Goal: Check status: Check status

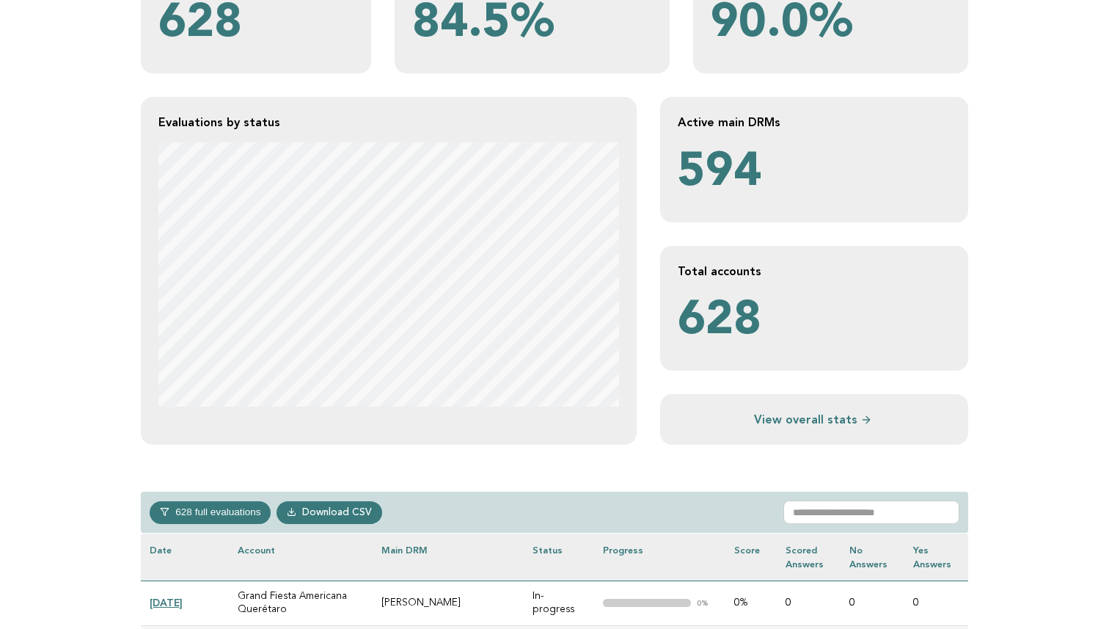
scroll to position [225, 0]
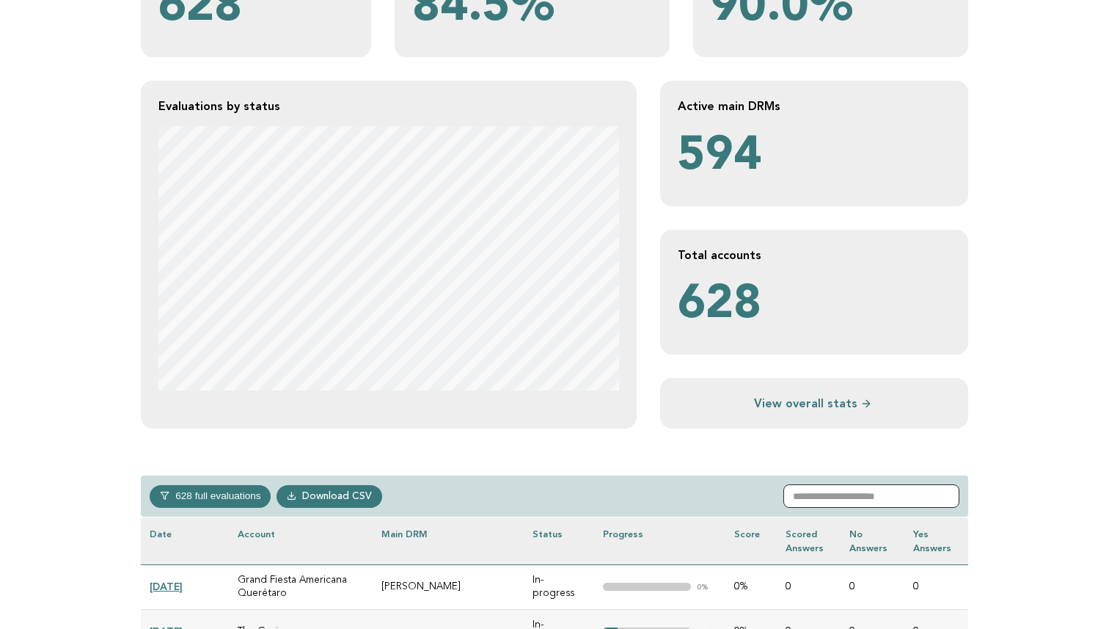
click at [850, 500] on input "text" at bounding box center [872, 495] width 176 height 23
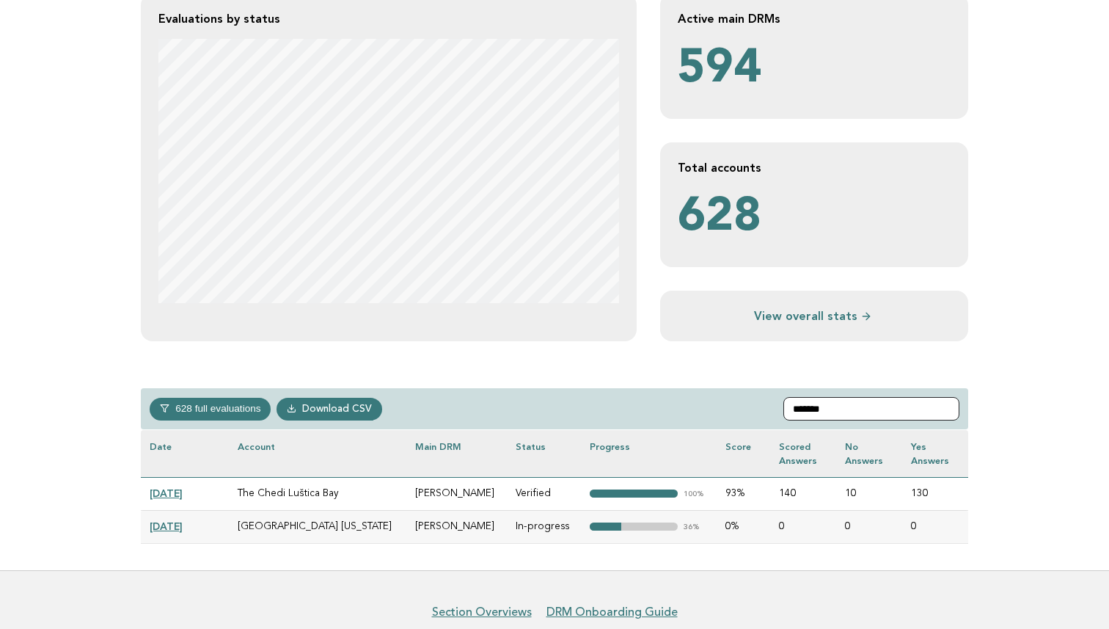
scroll to position [381, 0]
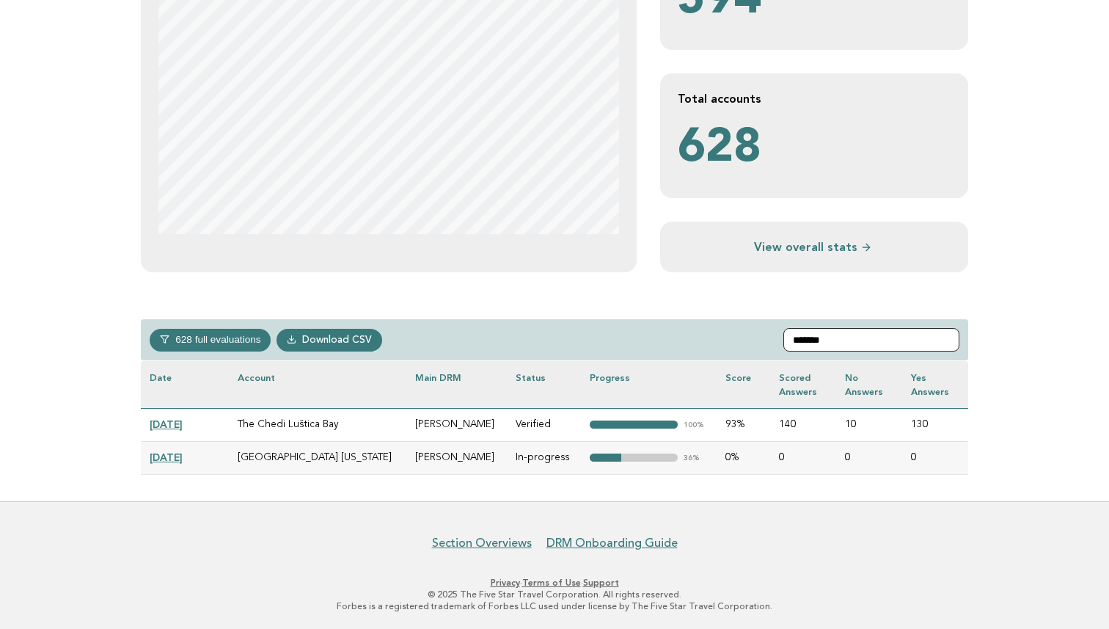
type input "*******"
click at [173, 453] on link "[DATE]" at bounding box center [166, 457] width 33 height 12
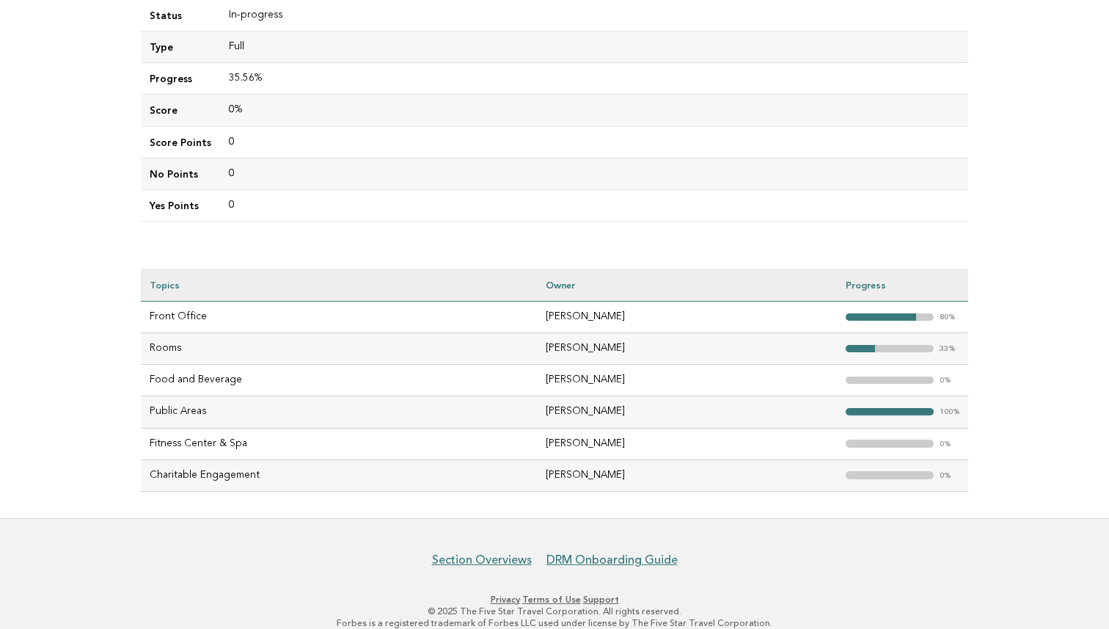
scroll to position [284, 0]
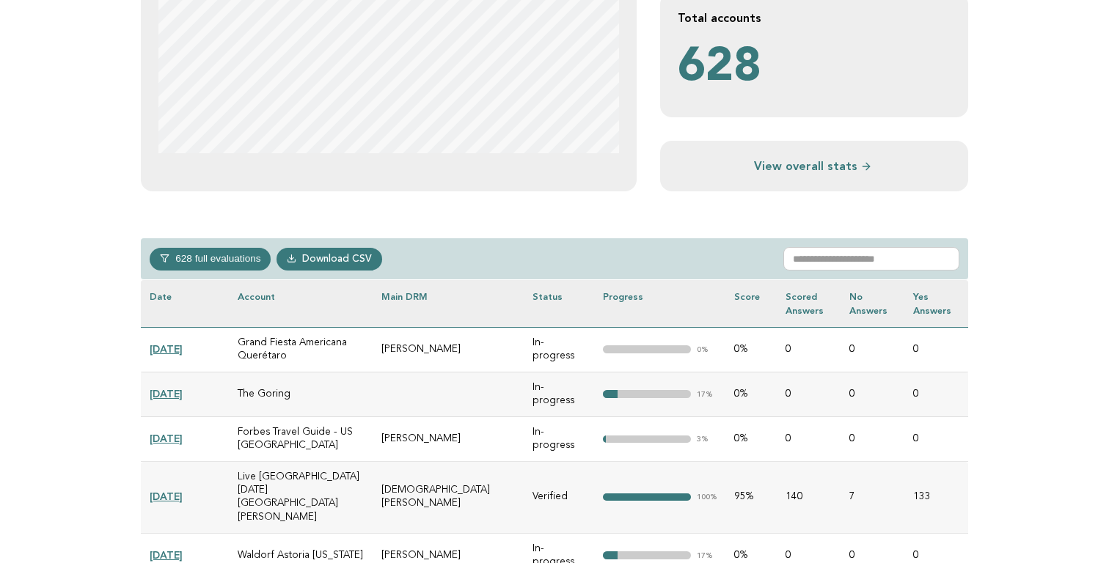
scroll to position [470, 0]
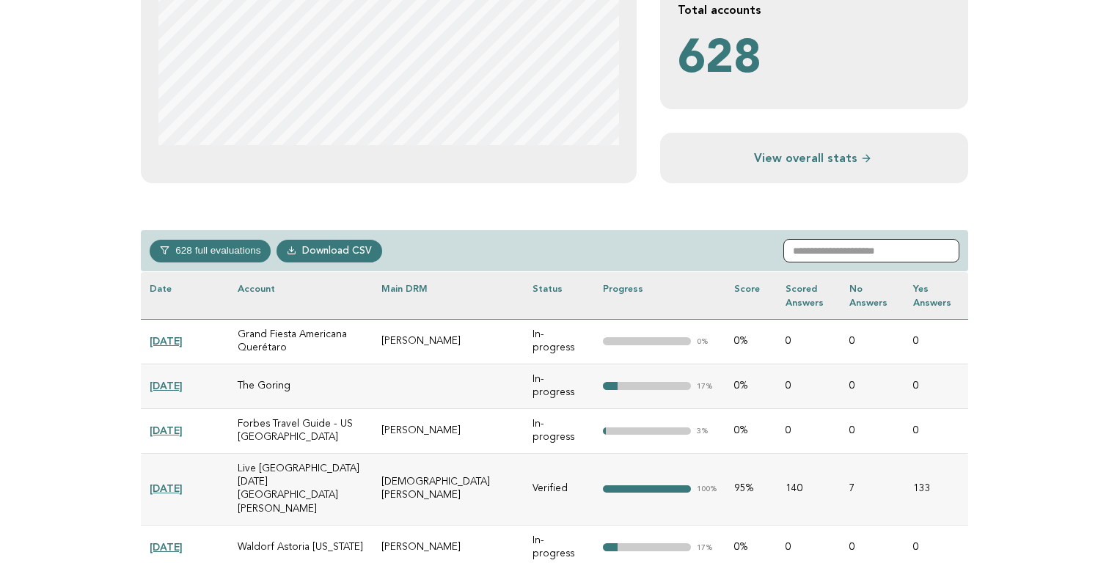
click at [840, 250] on input "text" at bounding box center [872, 250] width 176 height 23
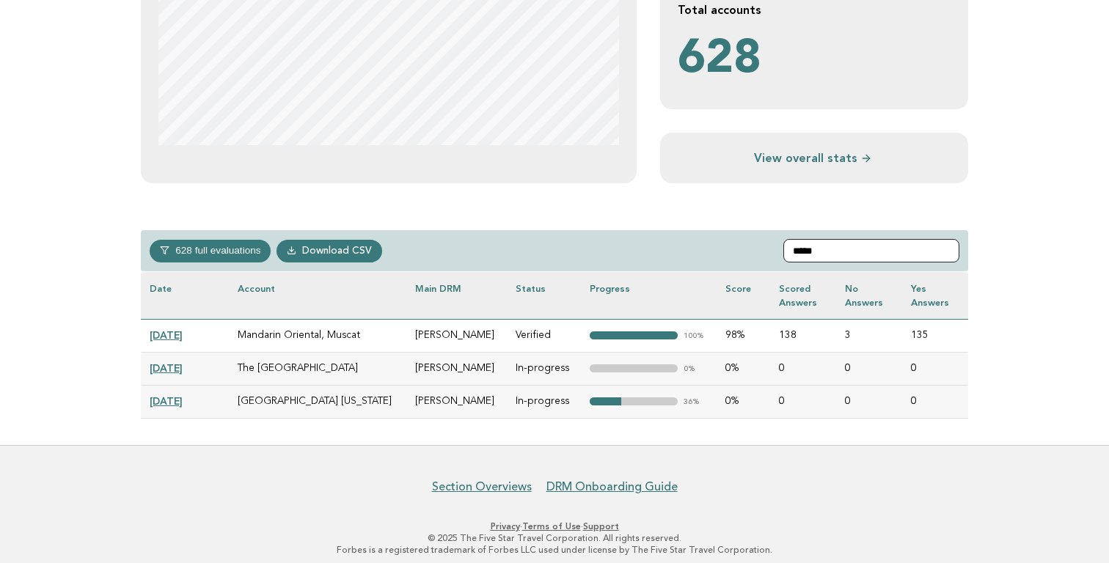
scroll to position [415, 0]
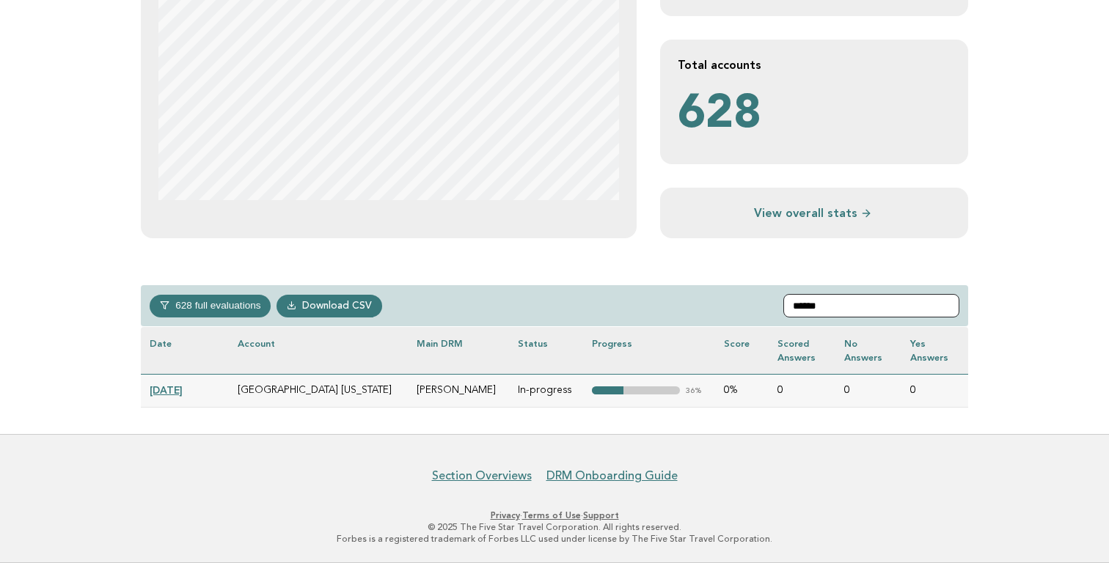
type input "*****"
click at [183, 389] on link "[DATE]" at bounding box center [166, 390] width 33 height 12
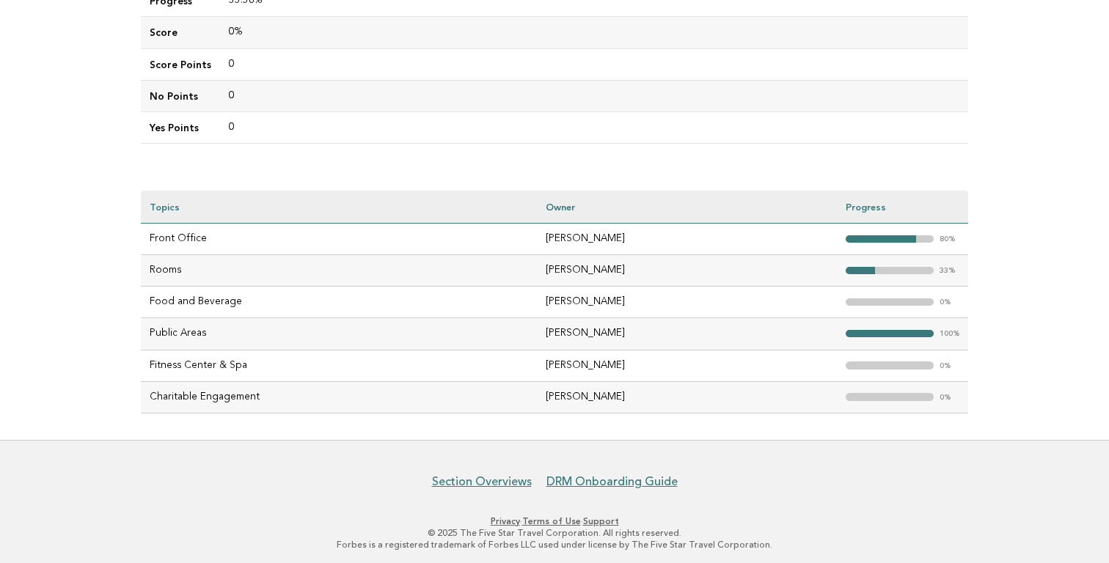
scroll to position [348, 0]
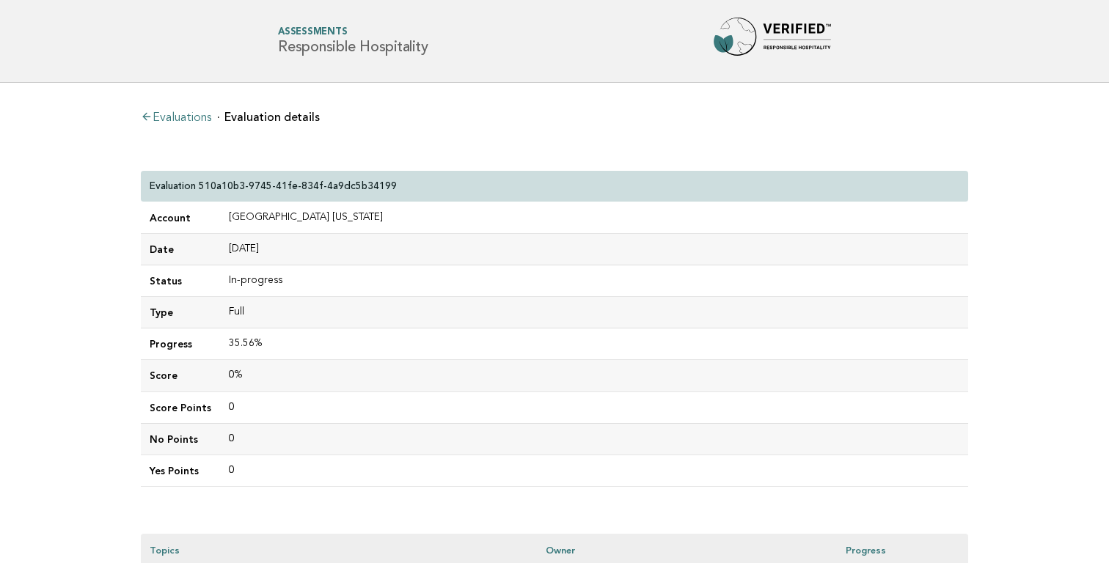
click at [166, 118] on link "Evaluations" at bounding box center [176, 118] width 70 height 12
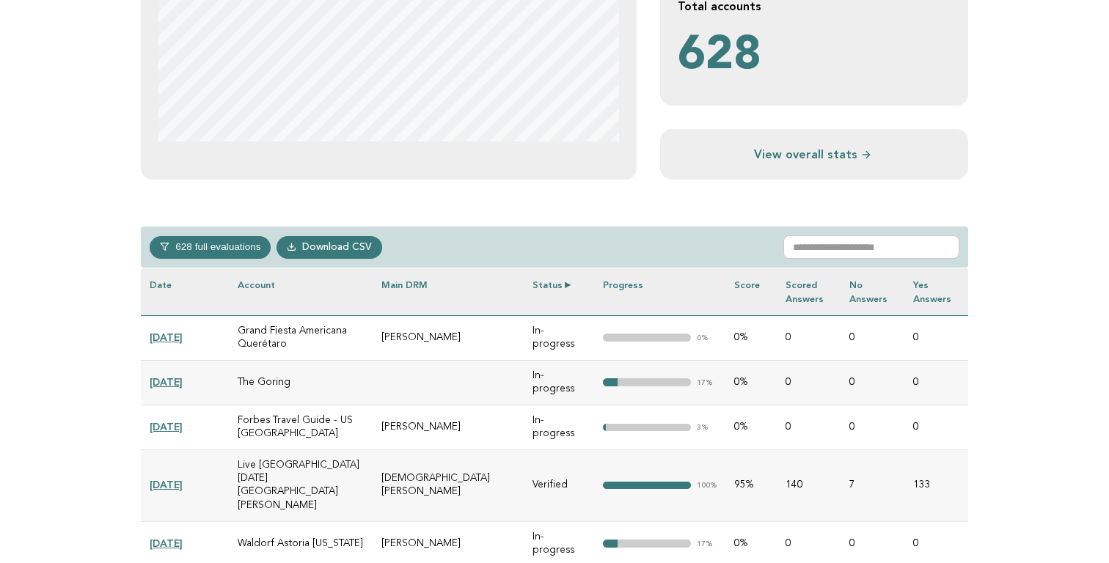
scroll to position [464, 0]
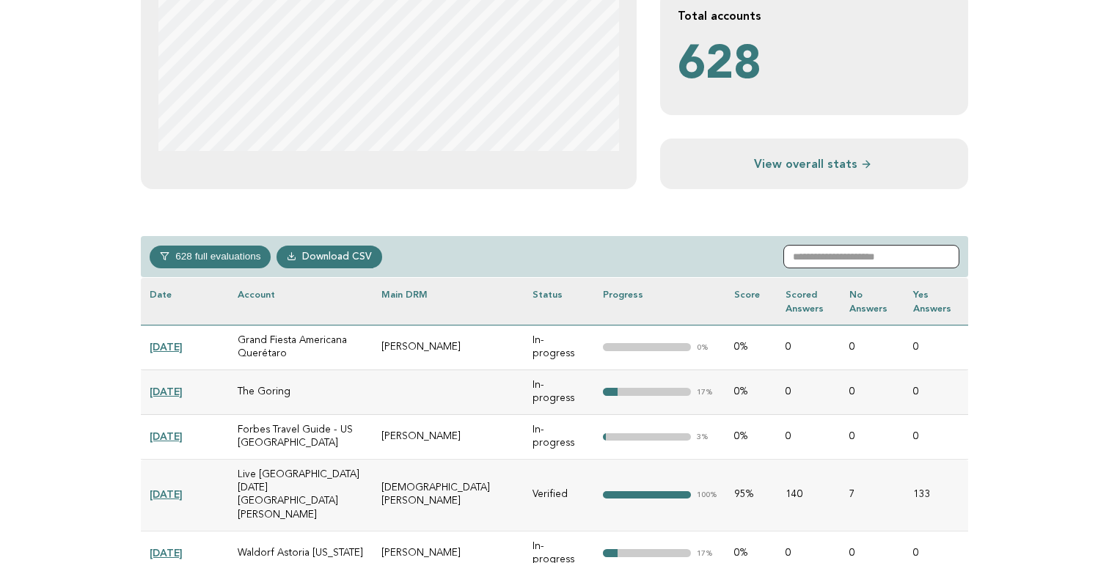
click at [823, 255] on input "text" at bounding box center [872, 256] width 176 height 23
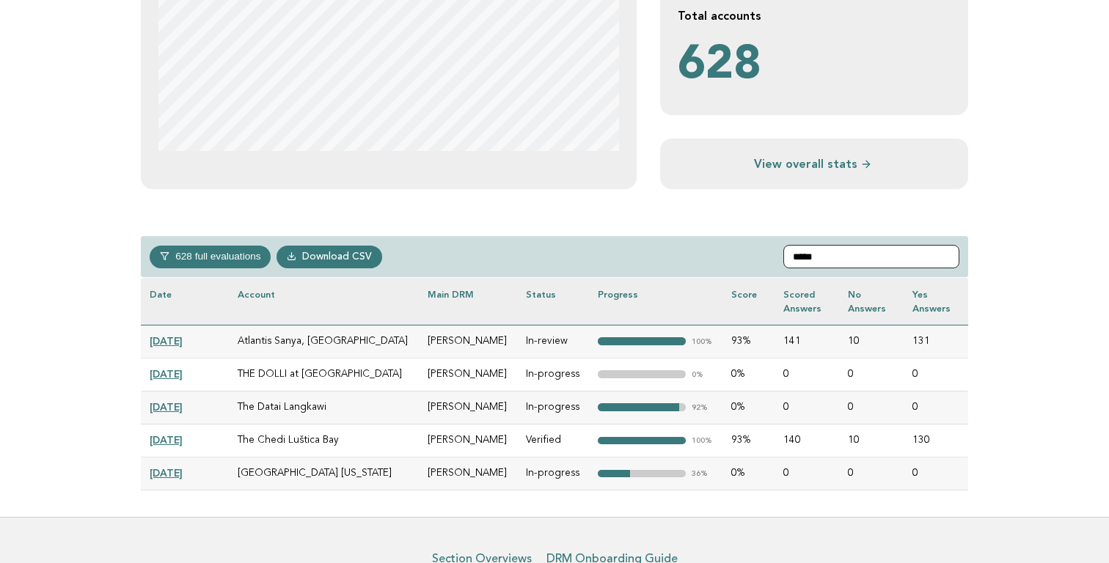
scroll to position [448, 0]
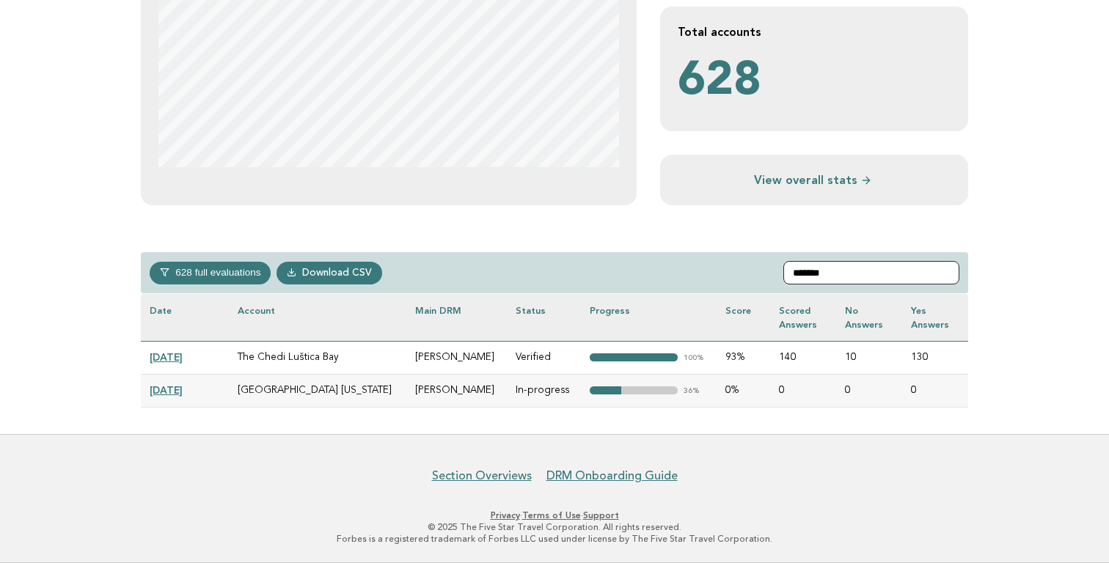
type input "*******"
click at [171, 390] on link "[DATE]" at bounding box center [166, 390] width 33 height 12
